Goal: Go to known website: Access a specific website the user already knows

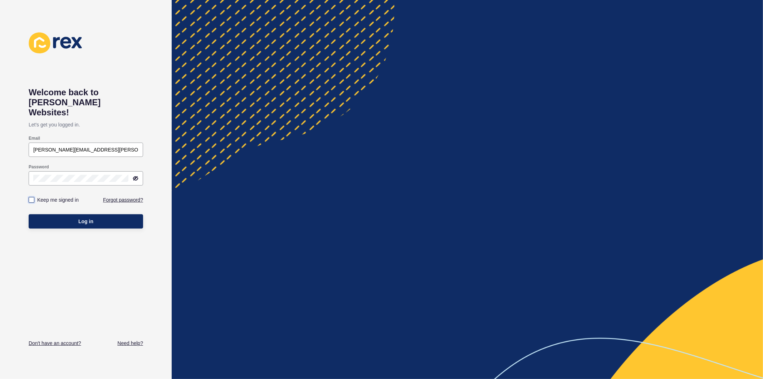
click at [31, 197] on label at bounding box center [32, 200] width 6 height 6
click at [31, 197] on input "Keep me signed in" at bounding box center [32, 199] width 5 height 5
checkbox input "true"
click at [55, 214] on button "Log in" at bounding box center [86, 221] width 114 height 14
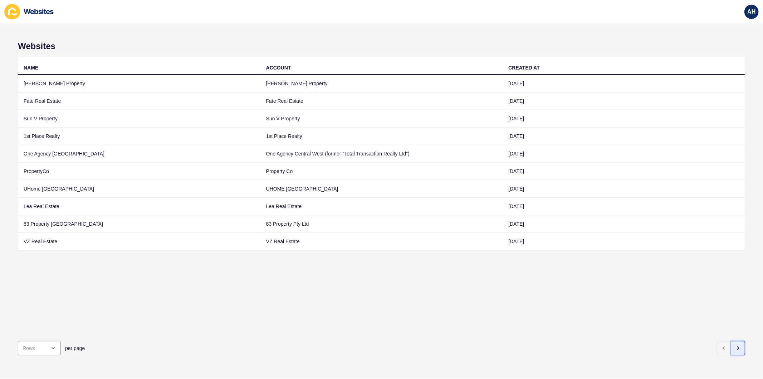
click at [735, 345] on icon "button" at bounding box center [738, 348] width 6 height 6
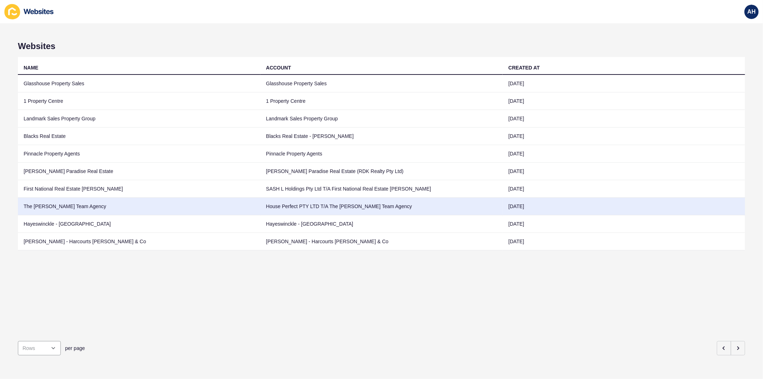
click at [264, 207] on td "House Perfect PTY LTD T/A The [PERSON_NAME] Team Agency" at bounding box center [381, 206] width 243 height 18
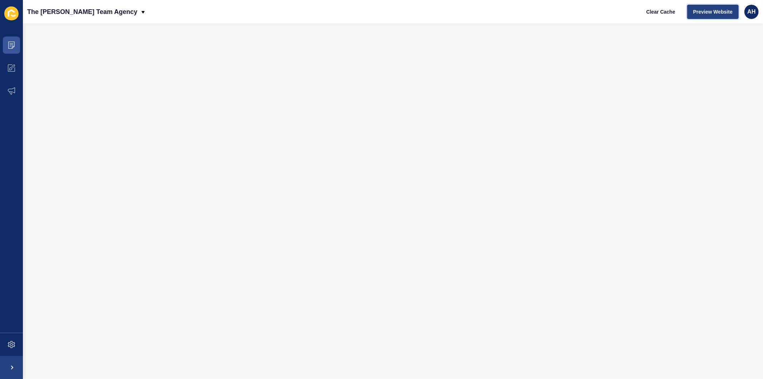
click at [702, 6] on button "Preview Website" at bounding box center [713, 12] width 52 height 14
click at [713, 9] on span "Preview Website" at bounding box center [712, 11] width 39 height 7
